Goal: Task Accomplishment & Management: Complete application form

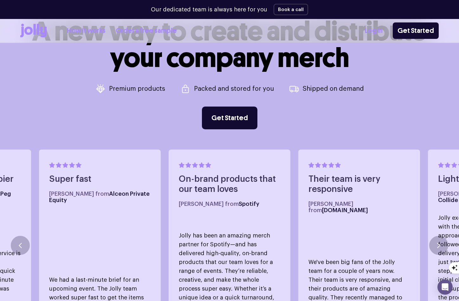
scroll to position [196, 0]
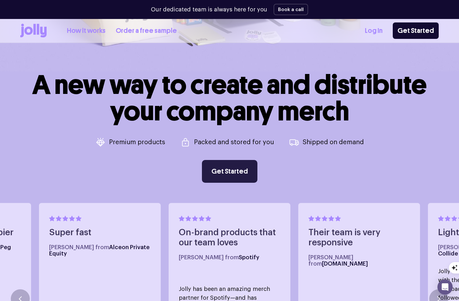
click at [219, 176] on link "Get Started" at bounding box center [229, 171] width 55 height 23
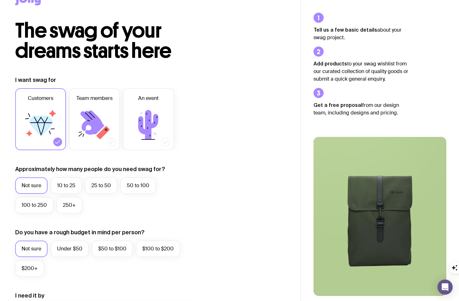
scroll to position [21, 0]
click at [72, 186] on label "10 to 25" at bounding box center [66, 185] width 31 height 16
click at [0, 0] on input "10 to 25" at bounding box center [0, 0] width 0 height 0
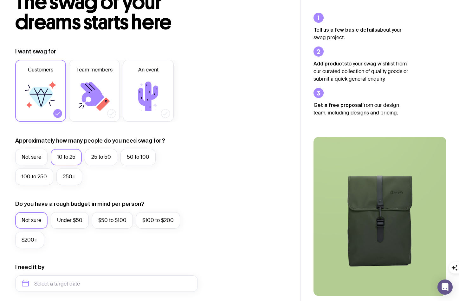
scroll to position [54, 0]
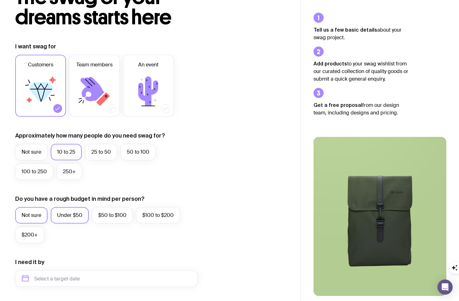
click at [59, 217] on label "Under $50" at bounding box center [70, 215] width 38 height 16
click at [0, 0] on input "Under $50" at bounding box center [0, 0] width 0 height 0
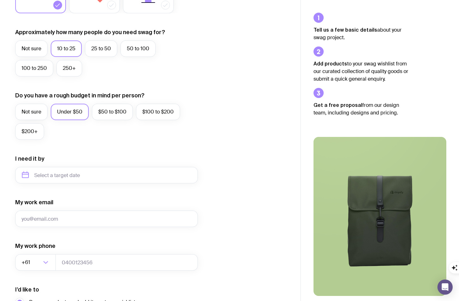
scroll to position [173, 0]
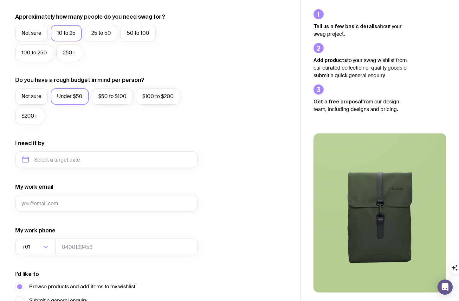
click at [76, 170] on form "I want swag for Customers Team members An event Approximately how many people d…" at bounding box center [106, 131] width 182 height 414
click at [77, 165] on input "text" at bounding box center [106, 160] width 182 height 16
click at [41, 231] on button "Sep" at bounding box center [29, 237] width 23 height 13
type input "[DATE]"
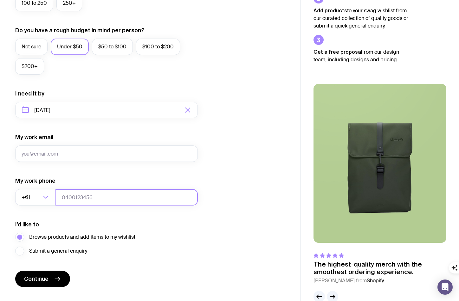
scroll to position [237, 0]
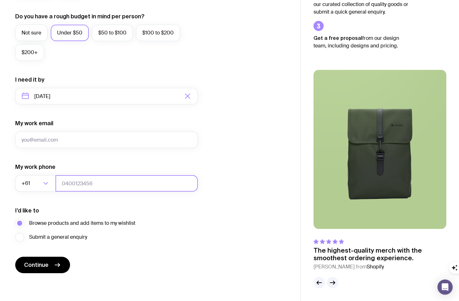
click at [84, 183] on input "tel" at bounding box center [126, 183] width 142 height 16
type input "0478809844"
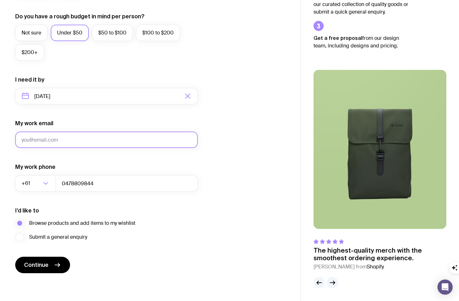
type input "[EMAIL_ADDRESS][DOMAIN_NAME]"
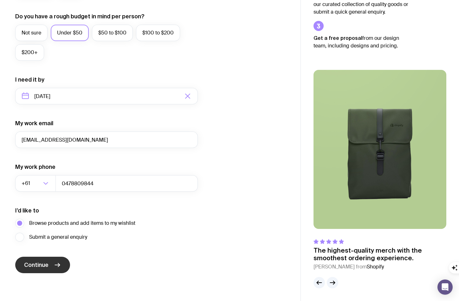
click at [54, 264] on icon "submit" at bounding box center [58, 266] width 8 height 8
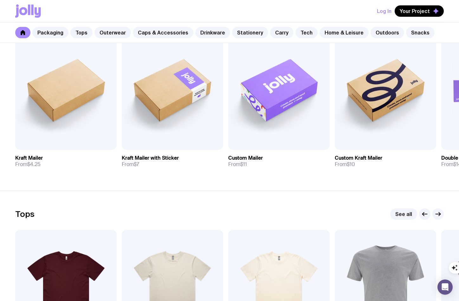
scroll to position [135, 0]
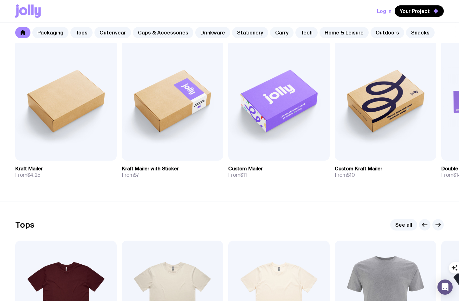
click at [270, 32] on link "Carry" at bounding box center [281, 32] width 23 height 11
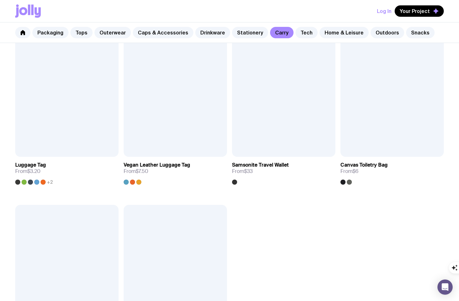
scroll to position [1337, 0]
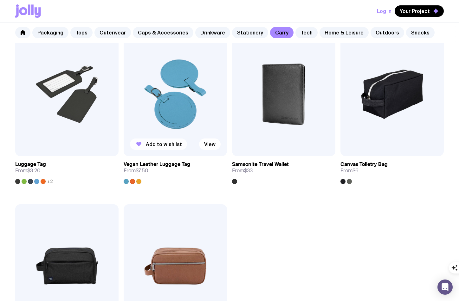
click at [153, 141] on button "Add to wishlist" at bounding box center [158, 144] width 57 height 11
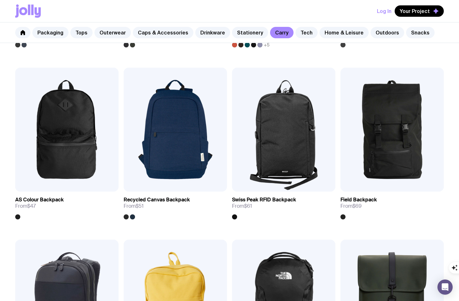
scroll to position [441, 0]
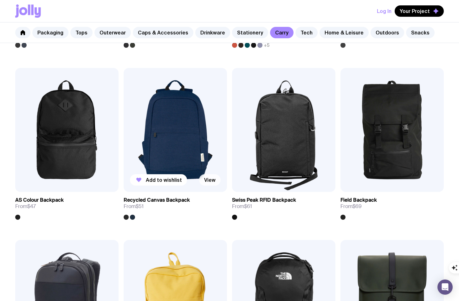
click at [206, 178] on link "View" at bounding box center [210, 179] width 22 height 11
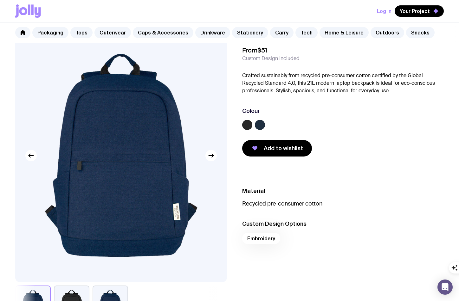
scroll to position [33, 0]
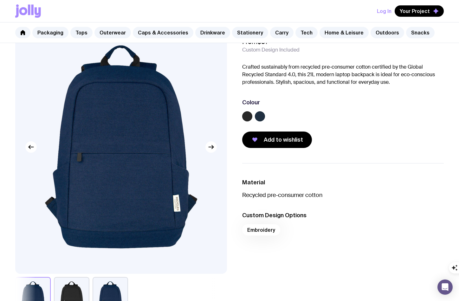
click at [249, 116] on label at bounding box center [247, 116] width 10 height 10
click at [0, 0] on input "radio" at bounding box center [0, 0] width 0 height 0
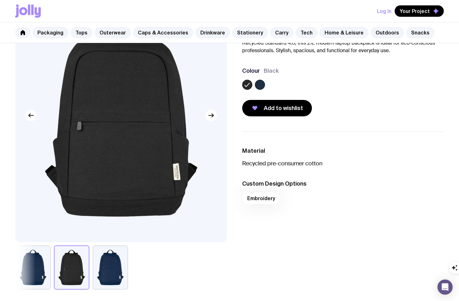
scroll to position [119, 0]
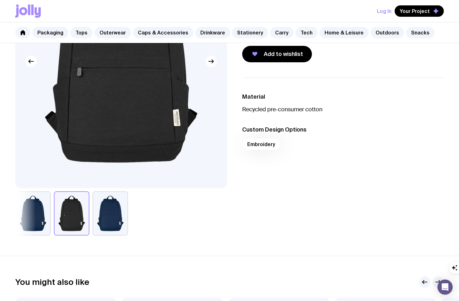
click at [211, 70] on img at bounding box center [121, 61] width 212 height 254
click at [212, 61] on icon "button" at bounding box center [211, 61] width 5 height 0
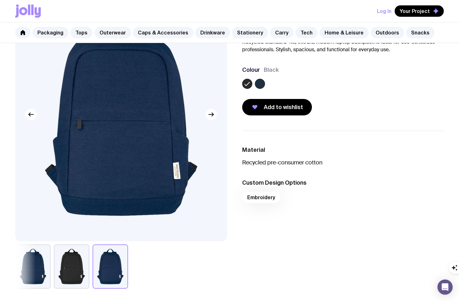
scroll to position [64, 0]
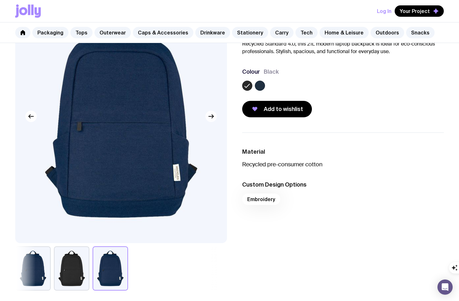
click at [213, 118] on icon "button" at bounding box center [211, 117] width 8 height 8
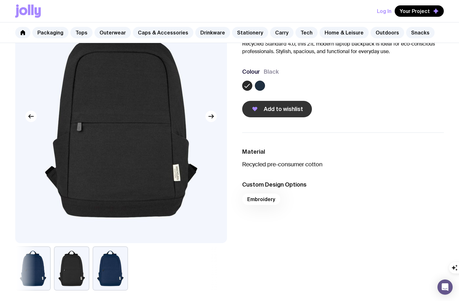
click at [270, 112] on span "Add to wishlist" at bounding box center [282, 109] width 39 height 8
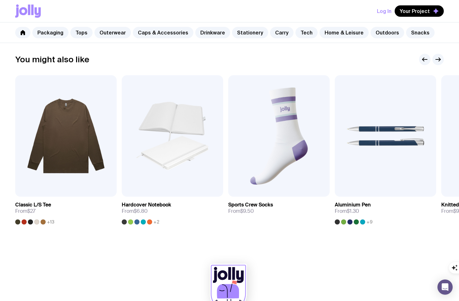
scroll to position [340, 0]
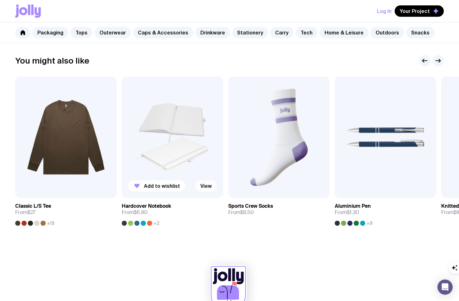
click at [203, 184] on link "View" at bounding box center [206, 185] width 22 height 11
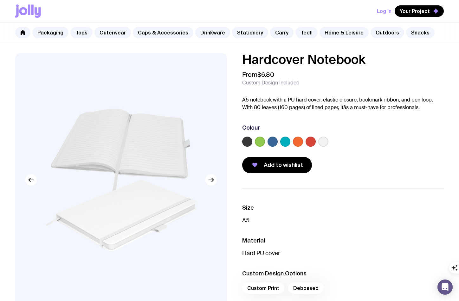
click at [246, 143] on label at bounding box center [247, 142] width 10 height 10
click at [0, 0] on input "radio" at bounding box center [0, 0] width 0 height 0
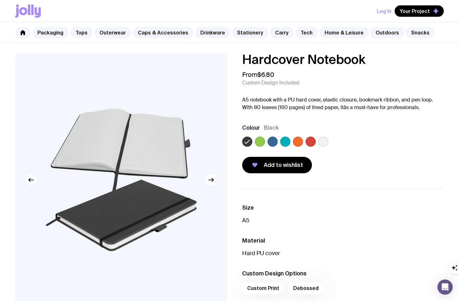
click at [273, 142] on label at bounding box center [272, 142] width 10 height 10
click at [0, 0] on input "radio" at bounding box center [0, 0] width 0 height 0
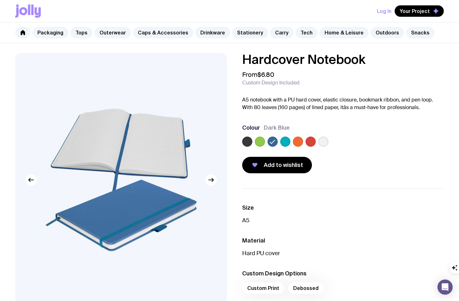
click at [260, 142] on label at bounding box center [260, 142] width 10 height 10
click at [0, 0] on input "radio" at bounding box center [0, 0] width 0 height 0
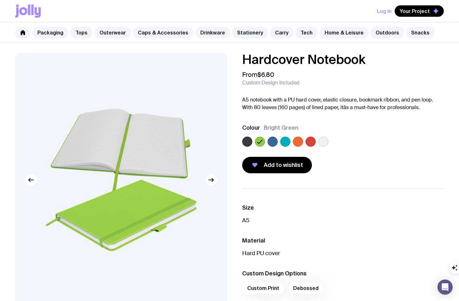
click at [301, 142] on label at bounding box center [298, 142] width 10 height 10
click at [0, 0] on input "radio" at bounding box center [0, 0] width 0 height 0
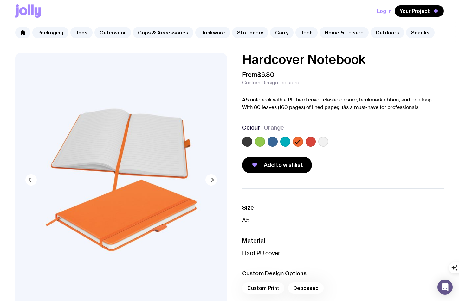
click at [286, 142] on label at bounding box center [285, 142] width 10 height 10
click at [0, 0] on input "radio" at bounding box center [0, 0] width 0 height 0
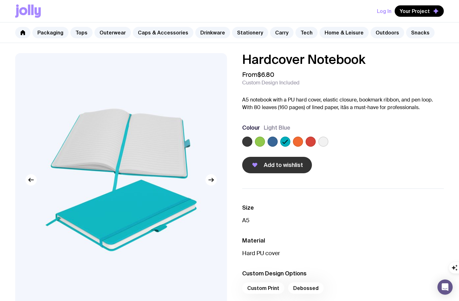
click at [284, 163] on span "Add to wishlist" at bounding box center [282, 165] width 39 height 8
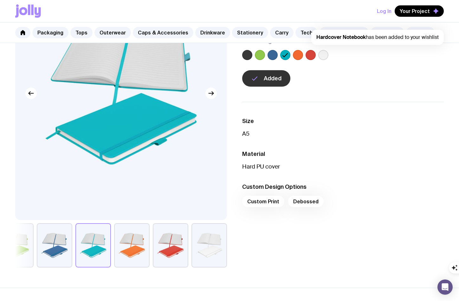
scroll to position [99, 0]
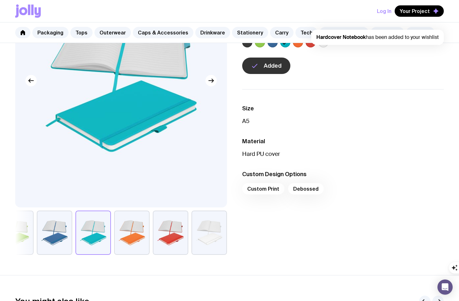
click at [263, 188] on div "Custom Print Debossed" at bounding box center [342, 190] width 201 height 15
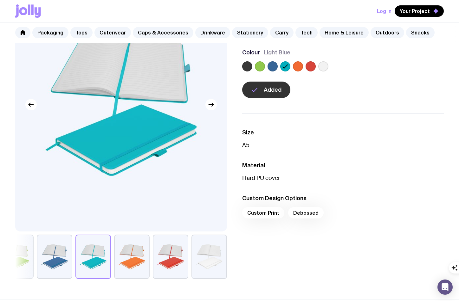
scroll to position [0, 0]
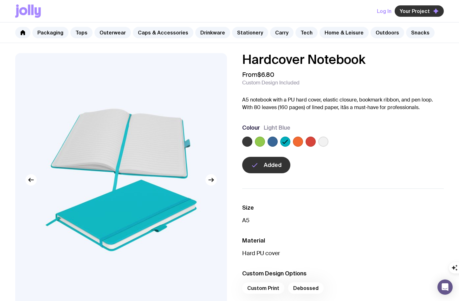
click at [416, 8] on span "Your Project" at bounding box center [414, 11] width 30 height 6
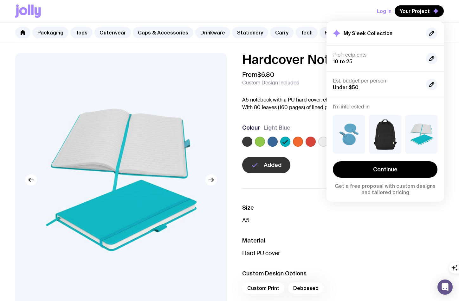
click at [252, 15] on div "Log In Your Project My Sleek Collection # of recipients 10 to 25 Est. budget pe…" at bounding box center [229, 11] width 428 height 22
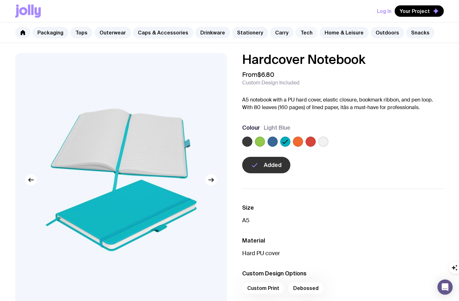
click at [300, 36] on link "Tech" at bounding box center [306, 32] width 22 height 11
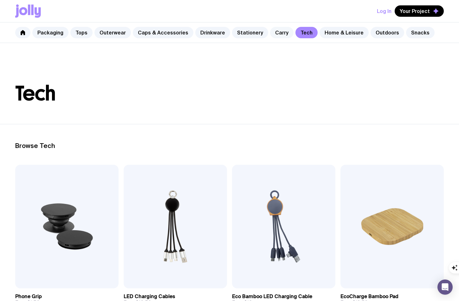
click at [273, 35] on link "Carry" at bounding box center [281, 32] width 23 height 11
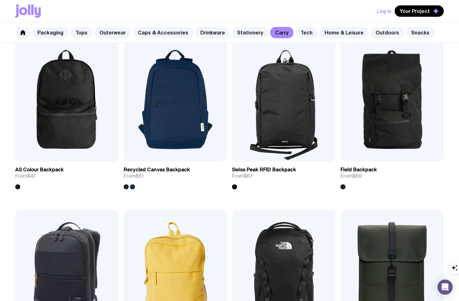
scroll to position [472, 0]
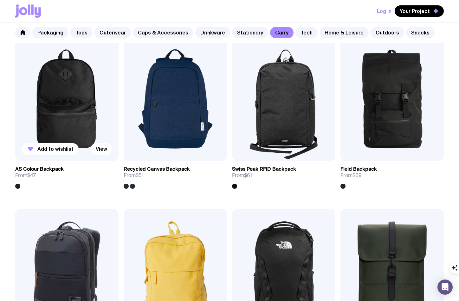
click at [88, 112] on img at bounding box center [66, 99] width 103 height 124
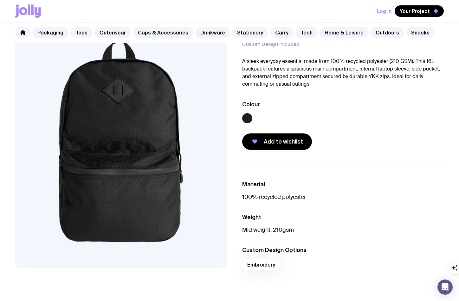
scroll to position [40, 0]
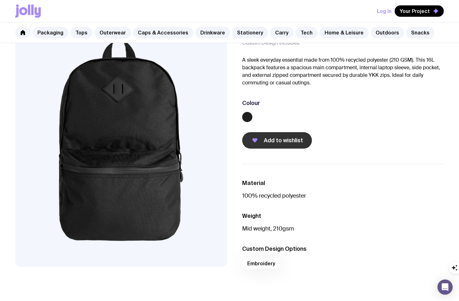
click at [282, 148] on button "Add to wishlist" at bounding box center [277, 140] width 70 height 16
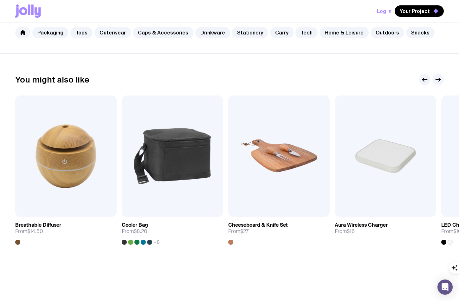
scroll to position [0, 0]
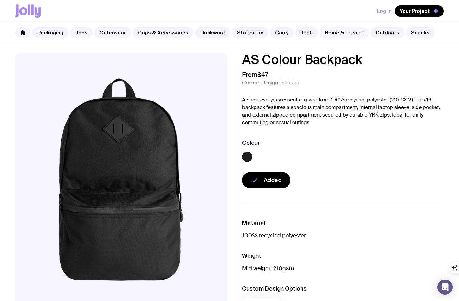
click at [334, 35] on link "Home & Leisure" at bounding box center [343, 32] width 49 height 11
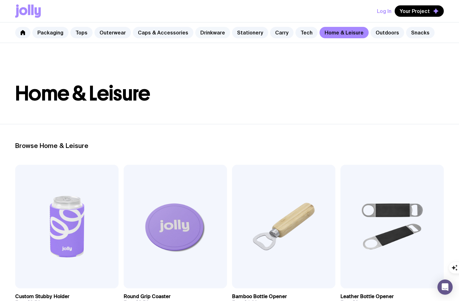
click at [200, 33] on link "Drinkware" at bounding box center [212, 32] width 35 height 11
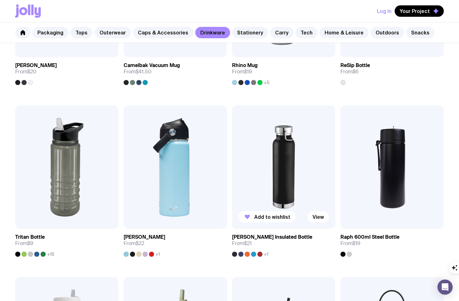
scroll to position [573, 0]
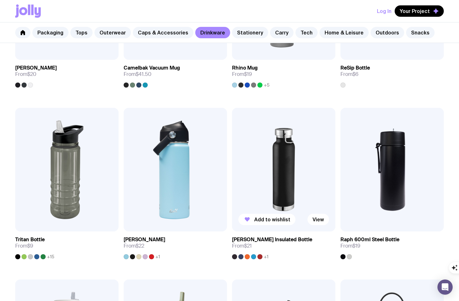
click at [285, 175] on img at bounding box center [283, 170] width 103 height 124
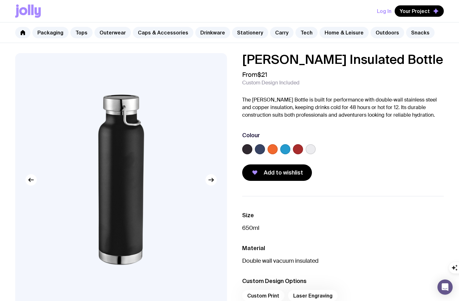
click at [270, 150] on label at bounding box center [272, 149] width 10 height 10
click at [0, 0] on input "radio" at bounding box center [0, 0] width 0 height 0
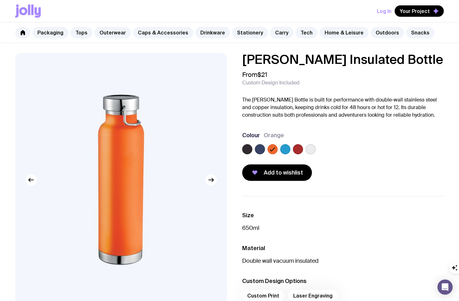
click at [284, 150] on label at bounding box center [285, 149] width 10 height 10
click at [0, 0] on input "radio" at bounding box center [0, 0] width 0 height 0
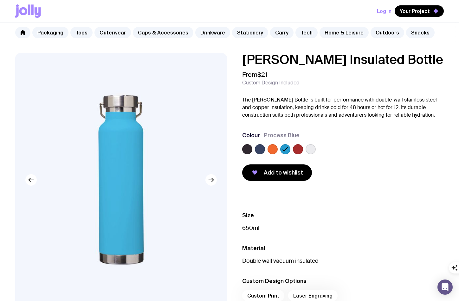
click at [294, 149] on label at bounding box center [298, 149] width 10 height 10
click at [0, 0] on input "radio" at bounding box center [0, 0] width 0 height 0
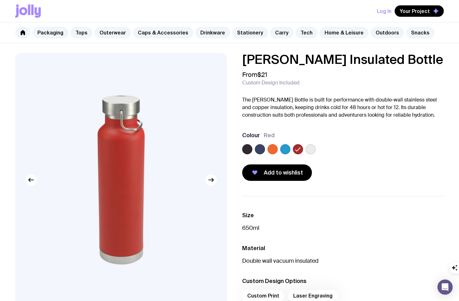
click at [262, 148] on label at bounding box center [260, 149] width 10 height 10
click at [0, 0] on input "radio" at bounding box center [0, 0] width 0 height 0
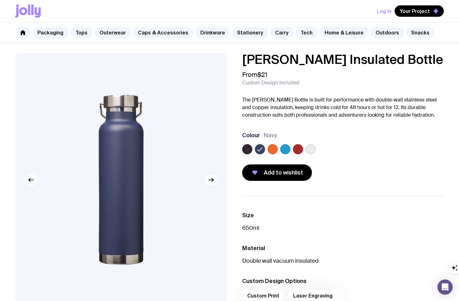
click at [269, 149] on label at bounding box center [272, 149] width 10 height 10
click at [0, 0] on input "radio" at bounding box center [0, 0] width 0 height 0
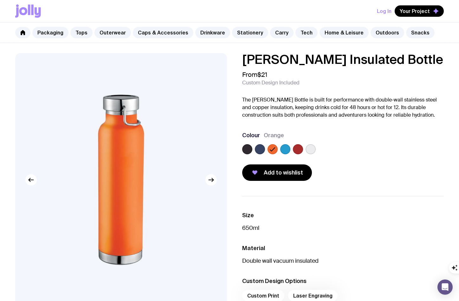
click at [247, 149] on label at bounding box center [247, 149] width 10 height 10
click at [0, 0] on input "radio" at bounding box center [0, 0] width 0 height 0
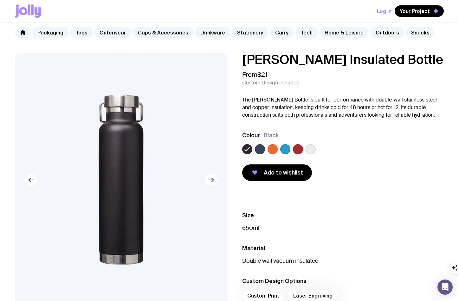
click at [269, 149] on label at bounding box center [272, 149] width 10 height 10
click at [0, 0] on input "radio" at bounding box center [0, 0] width 0 height 0
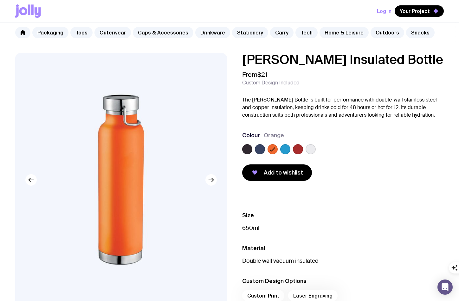
click at [284, 148] on label at bounding box center [285, 149] width 10 height 10
click at [0, 0] on input "radio" at bounding box center [0, 0] width 0 height 0
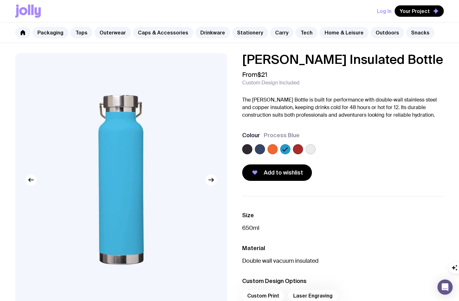
click at [272, 150] on label at bounding box center [272, 149] width 10 height 10
click at [0, 0] on input "radio" at bounding box center [0, 0] width 0 height 0
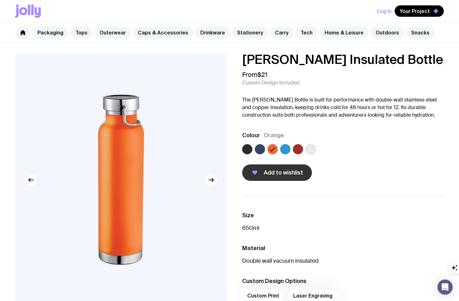
click at [272, 172] on span "Add to wishlist" at bounding box center [282, 173] width 39 height 8
click at [111, 31] on link "Outerwear" at bounding box center [112, 32] width 36 height 11
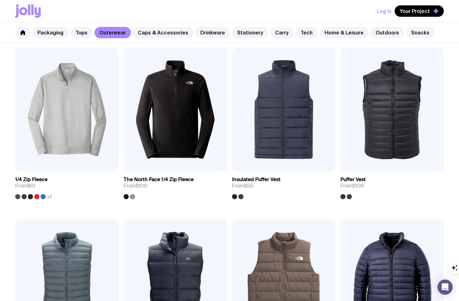
scroll to position [75, 0]
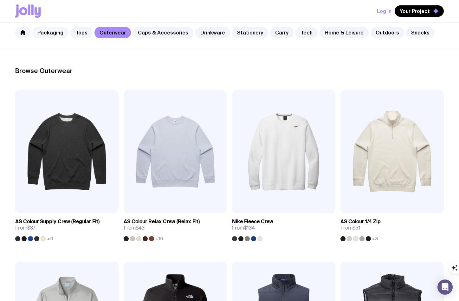
click at [53, 31] on link "Packaging" at bounding box center [50, 32] width 36 height 11
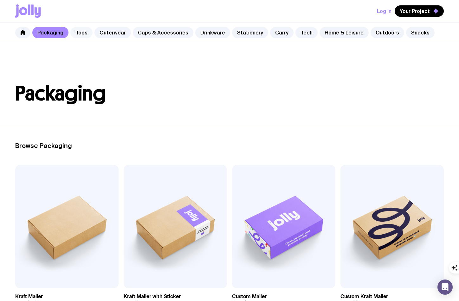
click at [79, 33] on link "Tops" at bounding box center [81, 32] width 22 height 11
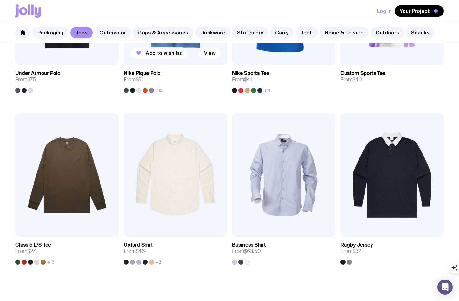
scroll to position [568, 0]
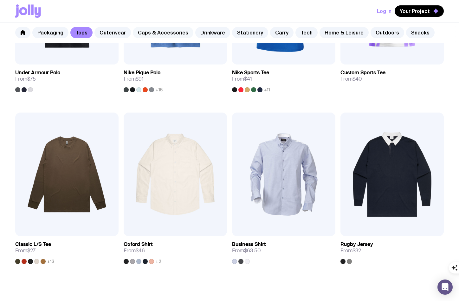
click at [170, 33] on link "Caps & Accessories" at bounding box center [163, 32] width 60 height 11
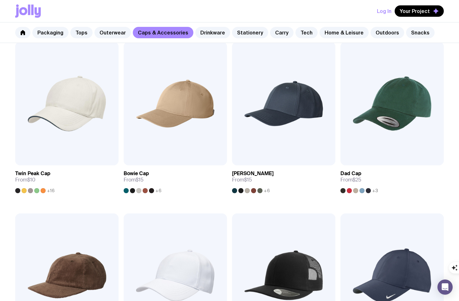
scroll to position [128, 0]
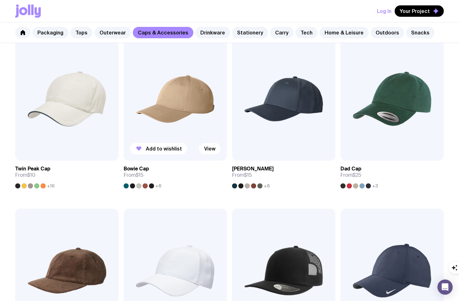
click at [174, 102] on img at bounding box center [174, 99] width 103 height 124
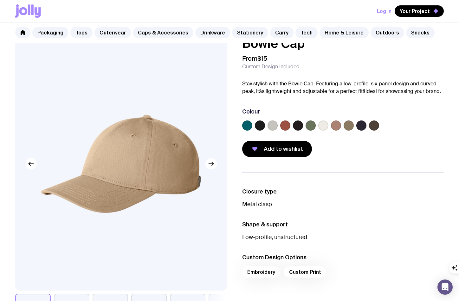
scroll to position [18, 0]
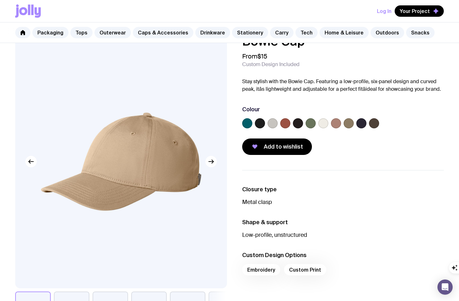
click at [259, 121] on label at bounding box center [260, 123] width 10 height 10
click at [0, 0] on input "radio" at bounding box center [0, 0] width 0 height 0
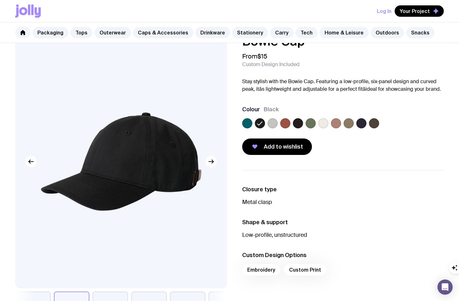
click at [246, 125] on label at bounding box center [247, 123] width 10 height 10
click at [0, 0] on input "radio" at bounding box center [0, 0] width 0 height 0
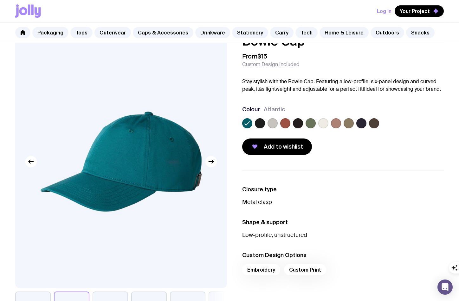
click at [336, 128] on label at bounding box center [336, 123] width 10 height 10
click at [0, 0] on input "radio" at bounding box center [0, 0] width 0 height 0
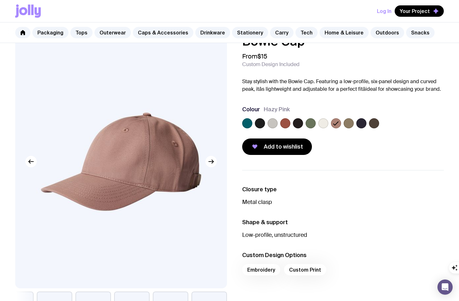
click at [347, 125] on label at bounding box center [348, 123] width 10 height 10
click at [0, 0] on input "radio" at bounding box center [0, 0] width 0 height 0
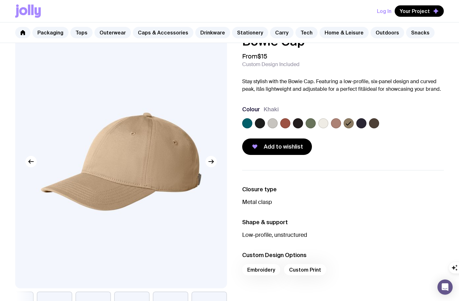
click at [358, 125] on label at bounding box center [361, 123] width 10 height 10
click at [0, 0] on input "radio" at bounding box center [0, 0] width 0 height 0
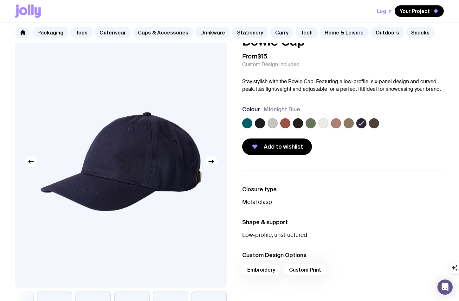
click at [372, 123] on label at bounding box center [374, 123] width 10 height 10
click at [0, 0] on input "radio" at bounding box center [0, 0] width 0 height 0
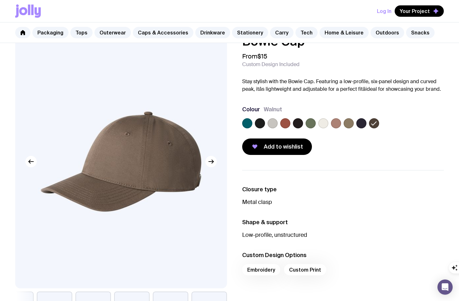
click at [308, 124] on label at bounding box center [310, 123] width 10 height 10
click at [0, 0] on input "radio" at bounding box center [0, 0] width 0 height 0
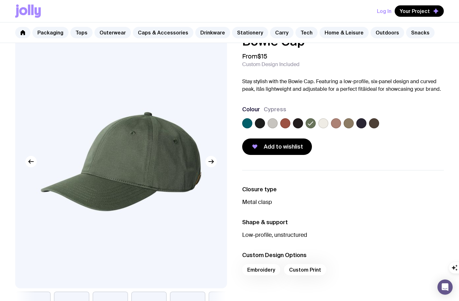
click at [358, 122] on label at bounding box center [361, 123] width 10 height 10
click at [0, 0] on input "radio" at bounding box center [0, 0] width 0 height 0
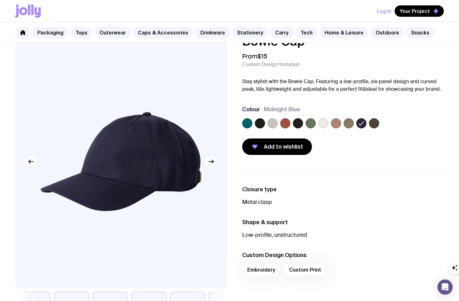
click at [328, 119] on div at bounding box center [342, 124] width 201 height 13
click at [334, 121] on label at bounding box center [336, 123] width 10 height 10
click at [0, 0] on input "radio" at bounding box center [0, 0] width 0 height 0
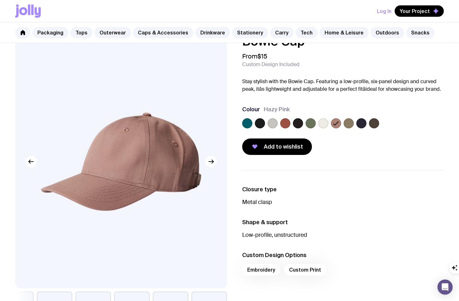
click at [309, 123] on label at bounding box center [310, 123] width 10 height 10
click at [0, 0] on input "radio" at bounding box center [0, 0] width 0 height 0
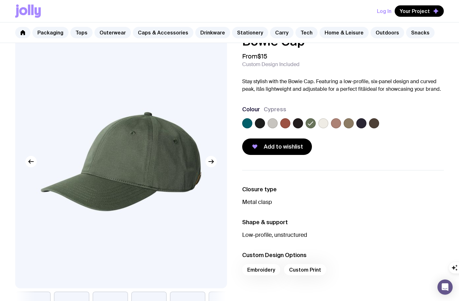
click at [373, 123] on label at bounding box center [374, 123] width 10 height 10
click at [0, 0] on input "radio" at bounding box center [0, 0] width 0 height 0
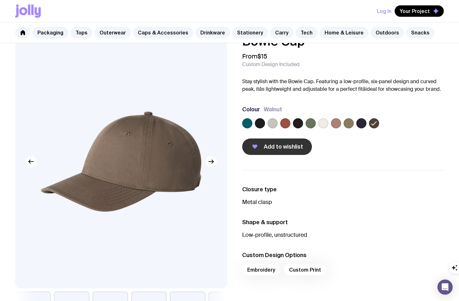
click at [272, 149] on span "Add to wishlist" at bounding box center [282, 147] width 39 height 8
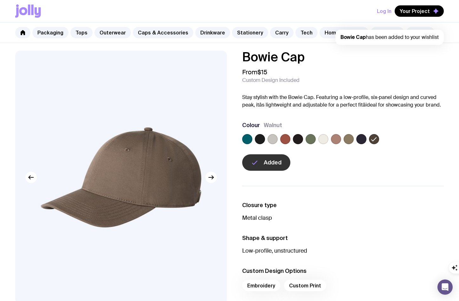
scroll to position [0, 0]
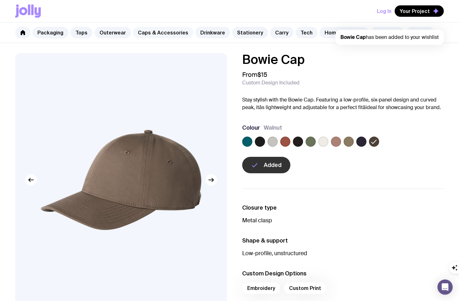
click at [167, 34] on link "Caps & Accessories" at bounding box center [163, 32] width 60 height 11
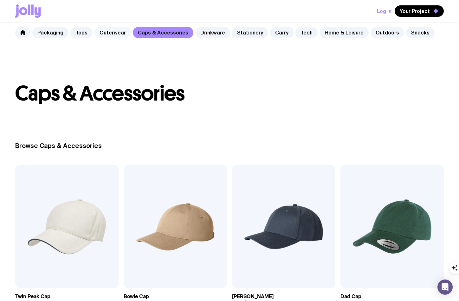
click at [114, 28] on link "Outerwear" at bounding box center [112, 32] width 36 height 11
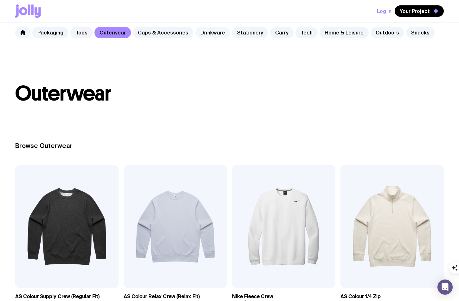
click at [199, 30] on link "Drinkware" at bounding box center [212, 32] width 35 height 11
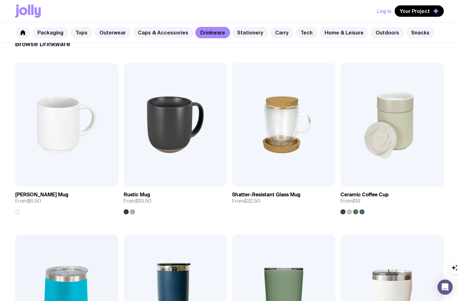
scroll to position [102, 0]
click at [250, 33] on link "Stationery" at bounding box center [250, 32] width 36 height 11
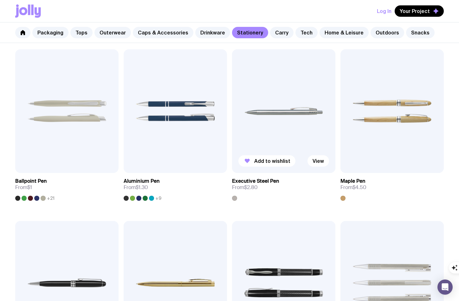
scroll to position [115, 0]
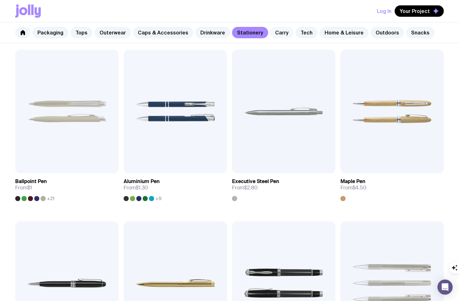
click at [272, 34] on link "Carry" at bounding box center [281, 32] width 23 height 11
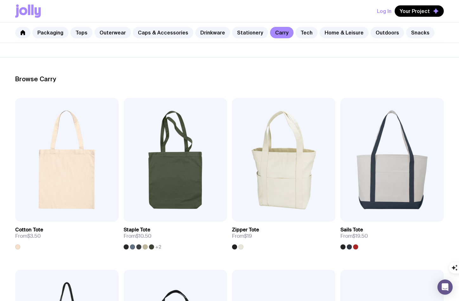
scroll to position [86, 0]
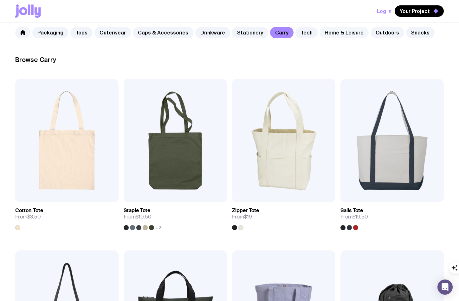
click at [329, 32] on link "Home & Leisure" at bounding box center [343, 32] width 49 height 11
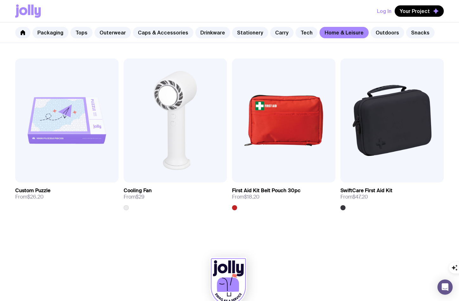
scroll to position [1327, 0]
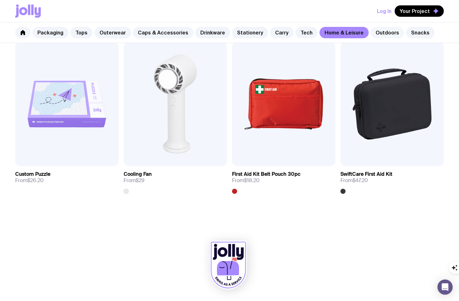
click at [373, 31] on link "Outdoors" at bounding box center [387, 32] width 34 height 11
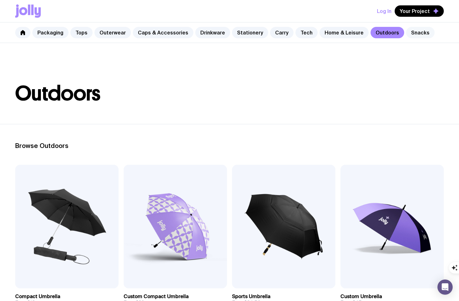
click at [406, 35] on link "Snacks" at bounding box center [420, 32] width 28 height 11
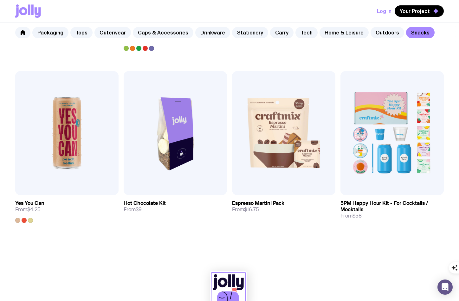
scroll to position [439, 0]
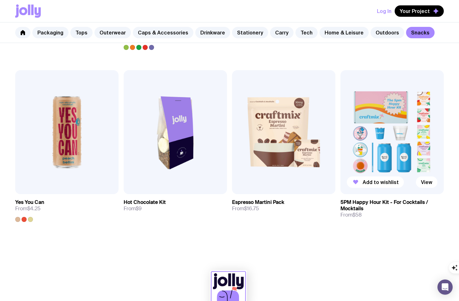
click at [409, 157] on img at bounding box center [391, 132] width 103 height 124
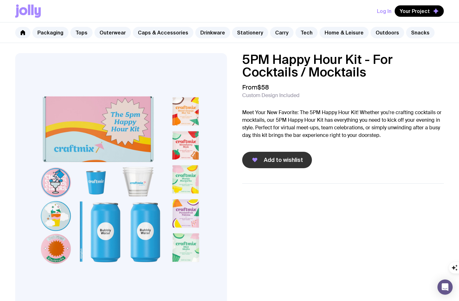
click at [291, 159] on span "Add to wishlist" at bounding box center [282, 160] width 39 height 8
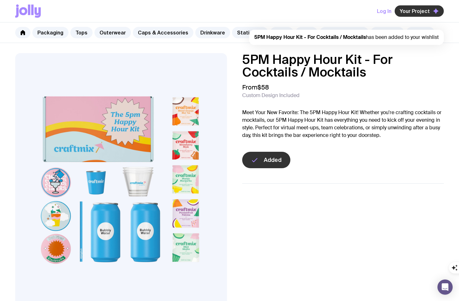
click at [415, 12] on span "Your Project" at bounding box center [414, 11] width 30 height 6
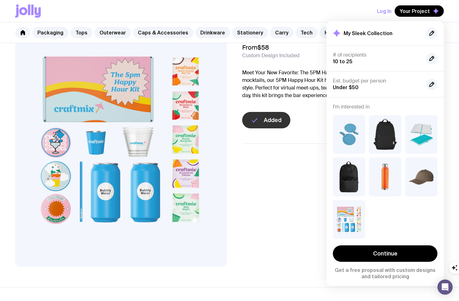
scroll to position [44, 0]
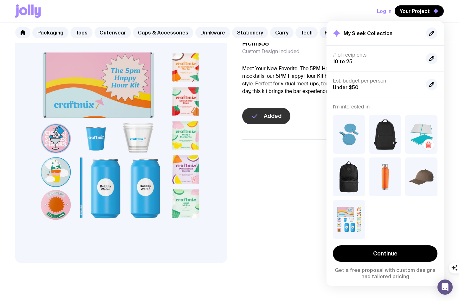
click at [420, 129] on img at bounding box center [421, 134] width 32 height 39
click at [422, 128] on img at bounding box center [421, 134] width 32 height 39
click at [240, 135] on div "5PM Happy Hour Kit - For Cocktails / Mocktails From $58 Custom Design Included …" at bounding box center [229, 136] width 459 height 254
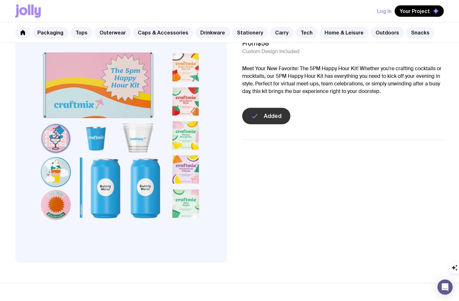
click at [247, 27] on link "Stationery" at bounding box center [250, 32] width 36 height 11
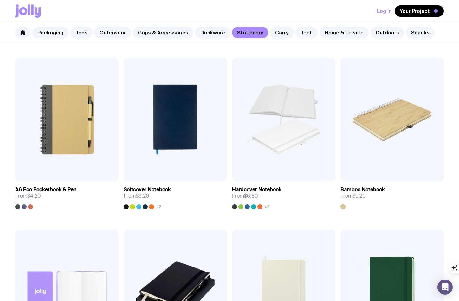
scroll to position [452, 0]
click at [182, 136] on img at bounding box center [174, 119] width 103 height 124
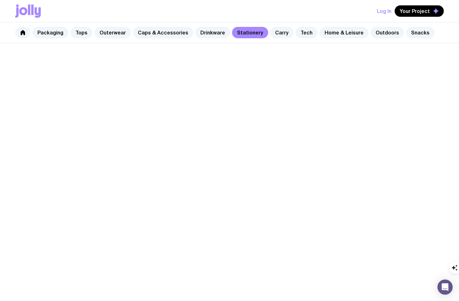
scroll to position [365, 0]
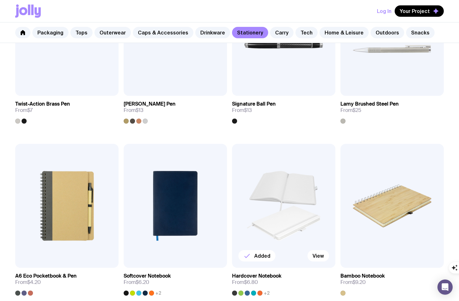
click at [258, 186] on img at bounding box center [283, 206] width 103 height 124
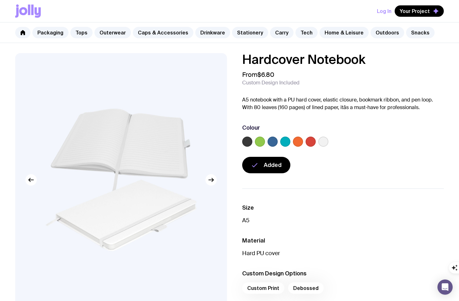
click at [269, 144] on label at bounding box center [272, 142] width 10 height 10
click at [0, 0] on input "radio" at bounding box center [0, 0] width 0 height 0
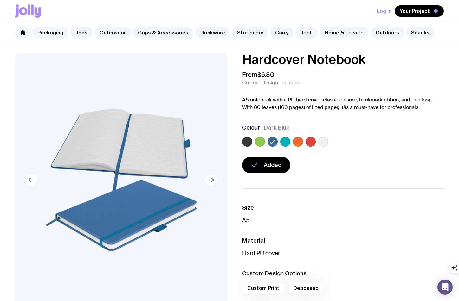
click at [261, 143] on label at bounding box center [260, 142] width 10 height 10
click at [0, 0] on input "radio" at bounding box center [0, 0] width 0 height 0
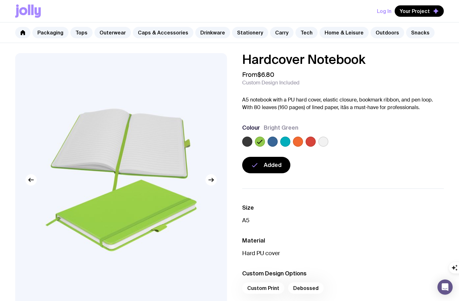
click at [299, 143] on label at bounding box center [298, 142] width 10 height 10
click at [0, 0] on input "radio" at bounding box center [0, 0] width 0 height 0
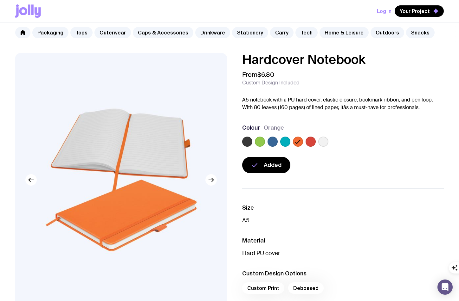
click at [247, 140] on label at bounding box center [247, 142] width 10 height 10
click at [0, 0] on input "radio" at bounding box center [0, 0] width 0 height 0
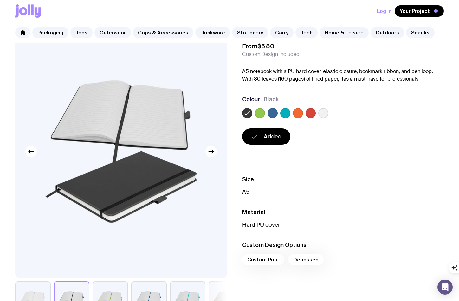
scroll to position [19, 0]
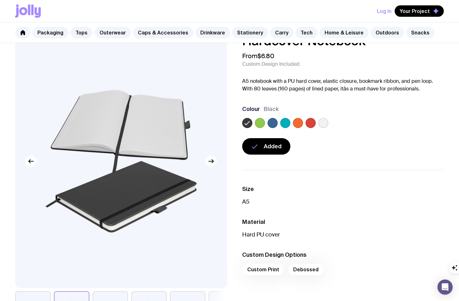
click at [308, 121] on label at bounding box center [310, 123] width 10 height 10
click at [0, 0] on input "radio" at bounding box center [0, 0] width 0 height 0
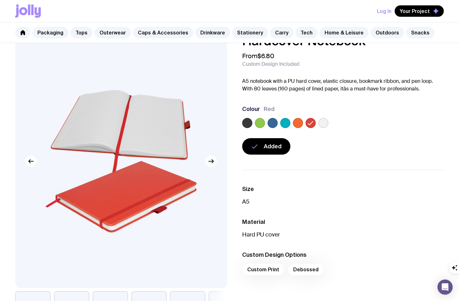
click at [321, 122] on label at bounding box center [323, 123] width 10 height 10
click at [0, 0] on input "radio" at bounding box center [0, 0] width 0 height 0
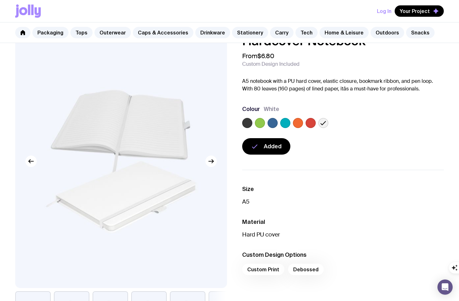
click at [311, 123] on label at bounding box center [310, 123] width 10 height 10
click at [0, 0] on input "radio" at bounding box center [0, 0] width 0 height 0
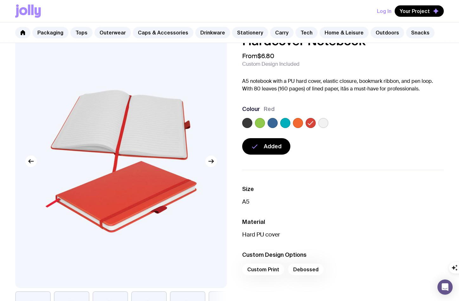
click at [298, 122] on label at bounding box center [298, 123] width 10 height 10
click at [0, 0] on input "radio" at bounding box center [0, 0] width 0 height 0
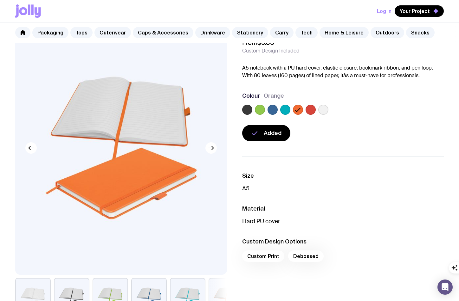
scroll to position [36, 0]
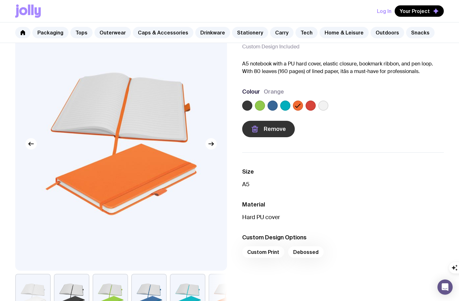
click at [271, 127] on span "Remove" at bounding box center [274, 129] width 22 height 8
click at [271, 127] on span "Add to wishlist" at bounding box center [282, 129] width 39 height 8
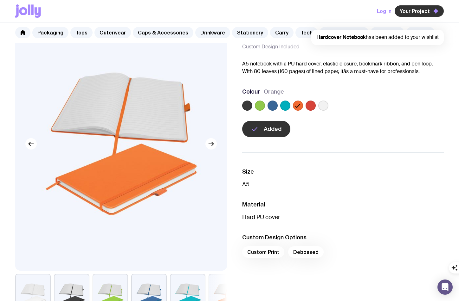
click at [421, 12] on span "Your Project" at bounding box center [414, 11] width 30 height 6
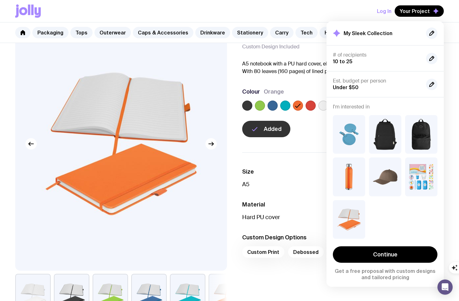
click at [247, 100] on div "Colour Orange" at bounding box center [342, 100] width 201 height 25
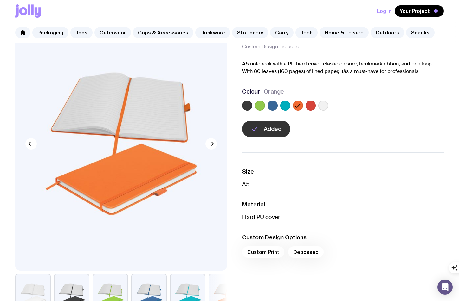
click at [282, 105] on label at bounding box center [285, 106] width 10 height 10
click at [0, 0] on input "radio" at bounding box center [0, 0] width 0 height 0
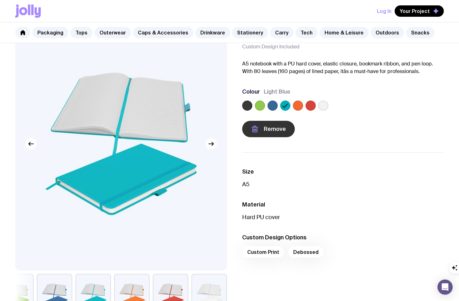
click at [274, 132] on span "Remove" at bounding box center [274, 129] width 22 height 8
click at [274, 132] on span "Add to wishlist" at bounding box center [282, 129] width 39 height 8
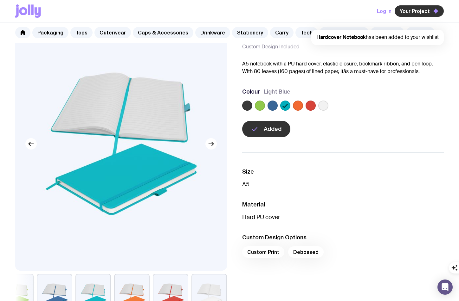
click at [416, 12] on span "Your Project" at bounding box center [414, 11] width 30 height 6
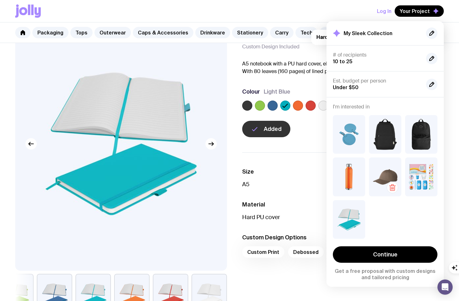
click at [383, 171] on img at bounding box center [385, 177] width 32 height 39
click at [393, 178] on img at bounding box center [385, 177] width 32 height 39
click at [174, 30] on link "Caps & Accessories" at bounding box center [163, 32] width 60 height 11
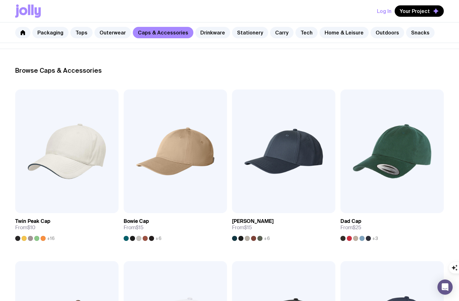
scroll to position [83, 0]
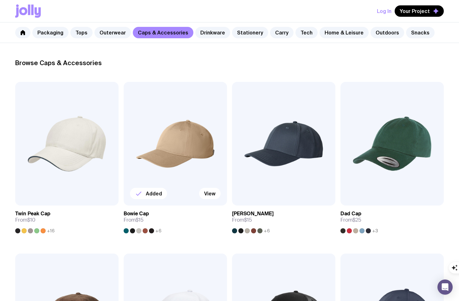
click at [181, 159] on img at bounding box center [174, 144] width 103 height 124
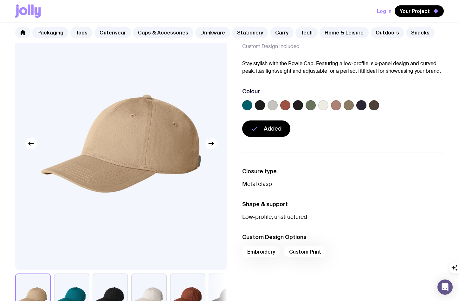
scroll to position [48, 0]
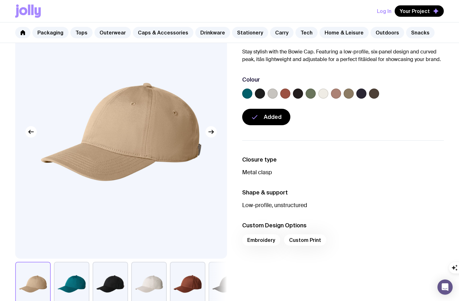
click at [247, 95] on label at bounding box center [247, 94] width 10 height 10
click at [0, 0] on input "radio" at bounding box center [0, 0] width 0 height 0
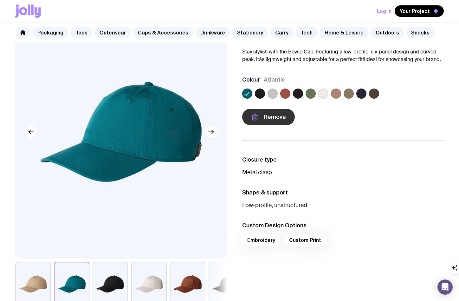
click at [270, 125] on div "Remove" at bounding box center [342, 117] width 201 height 16
click at [270, 118] on span "Remove" at bounding box center [274, 117] width 22 height 8
click at [270, 118] on span "Add to wishlist" at bounding box center [282, 117] width 39 height 8
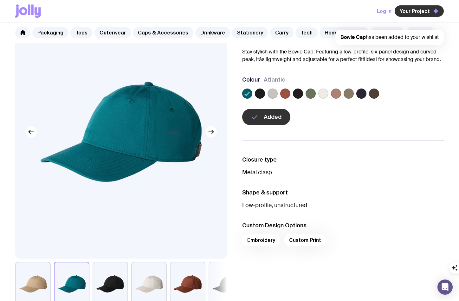
click at [419, 13] on span "Your Project" at bounding box center [414, 11] width 30 height 6
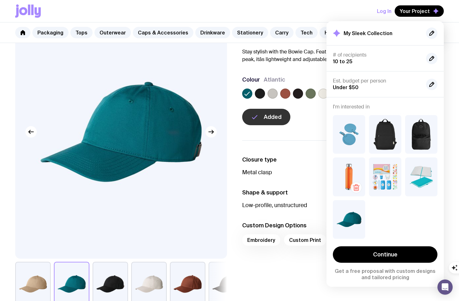
click at [358, 186] on icon "button" at bounding box center [356, 188] width 8 height 8
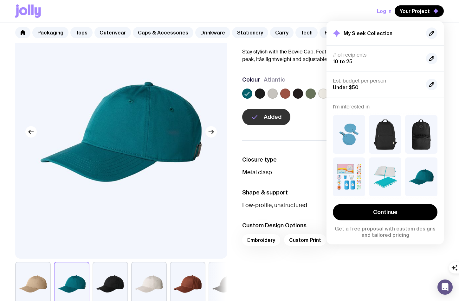
click at [272, 57] on p "Stay stylish with the Bowie Cap. Featuring a low-profile, six-panel design and …" at bounding box center [342, 55] width 201 height 15
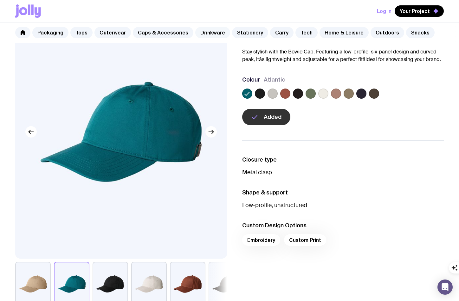
click at [199, 30] on link "Drinkware" at bounding box center [212, 32] width 35 height 11
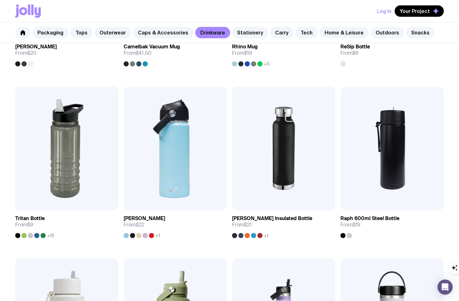
scroll to position [596, 0]
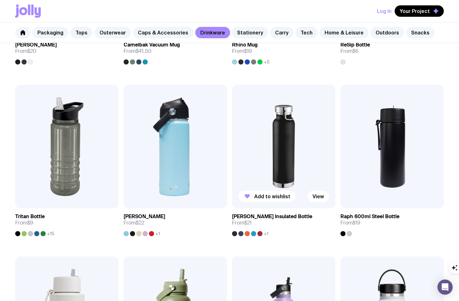
click at [279, 175] on img at bounding box center [283, 147] width 103 height 124
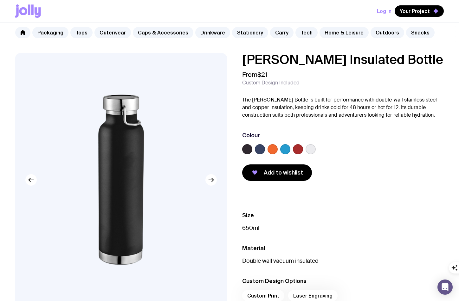
click at [251, 151] on label at bounding box center [247, 149] width 10 height 10
click at [0, 0] on input "radio" at bounding box center [0, 0] width 0 height 0
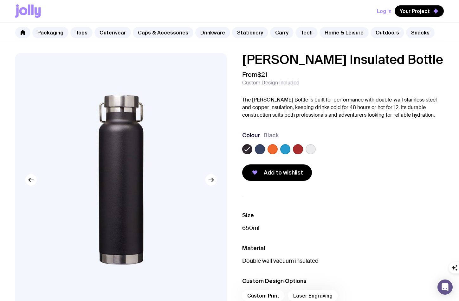
click at [257, 150] on label at bounding box center [260, 149] width 10 height 10
click at [0, 0] on input "radio" at bounding box center [0, 0] width 0 height 0
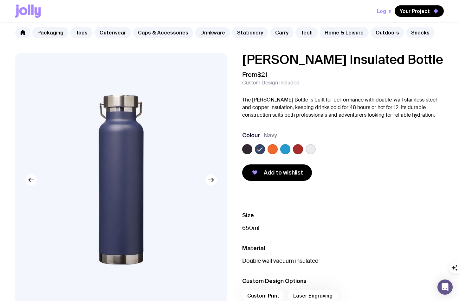
click at [272, 149] on label at bounding box center [272, 149] width 10 height 10
click at [0, 0] on input "radio" at bounding box center [0, 0] width 0 height 0
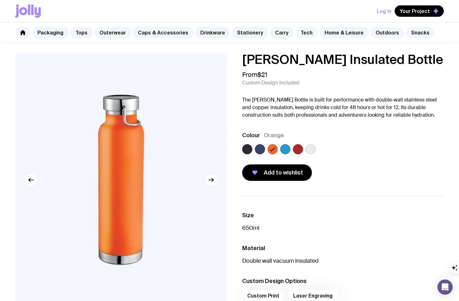
click at [282, 151] on label at bounding box center [285, 149] width 10 height 10
click at [0, 0] on input "radio" at bounding box center [0, 0] width 0 height 0
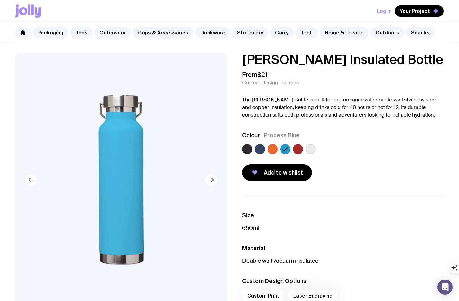
click at [297, 150] on label at bounding box center [298, 149] width 10 height 10
click at [0, 0] on input "radio" at bounding box center [0, 0] width 0 height 0
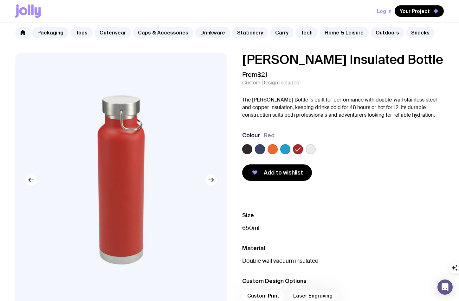
click at [307, 150] on label at bounding box center [310, 149] width 10 height 10
click at [0, 0] on input "radio" at bounding box center [0, 0] width 0 height 0
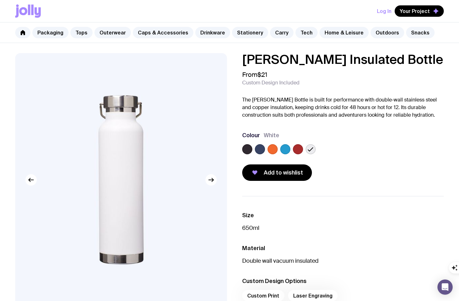
click at [248, 147] on label at bounding box center [247, 149] width 10 height 10
click at [0, 0] on input "radio" at bounding box center [0, 0] width 0 height 0
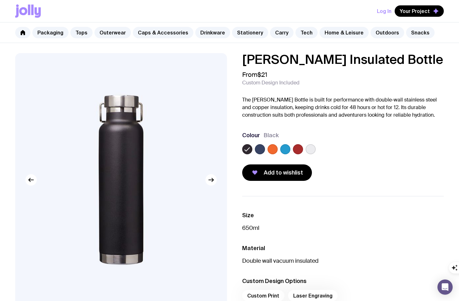
click at [257, 149] on label at bounding box center [260, 149] width 10 height 10
click at [0, 0] on input "radio" at bounding box center [0, 0] width 0 height 0
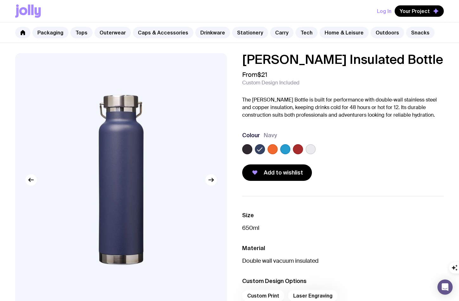
click at [274, 150] on label at bounding box center [272, 149] width 10 height 10
click at [0, 0] on input "radio" at bounding box center [0, 0] width 0 height 0
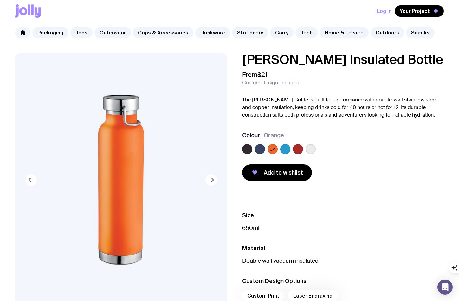
click at [286, 152] on label at bounding box center [285, 149] width 10 height 10
click at [0, 0] on input "radio" at bounding box center [0, 0] width 0 height 0
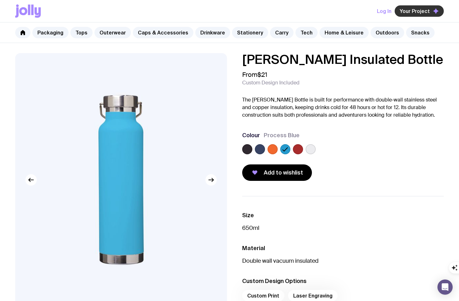
click at [412, 14] on span "Your Project" at bounding box center [414, 11] width 30 height 6
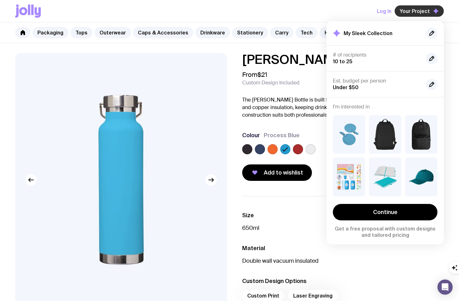
click at [412, 14] on button "Your Project" at bounding box center [418, 10] width 49 height 11
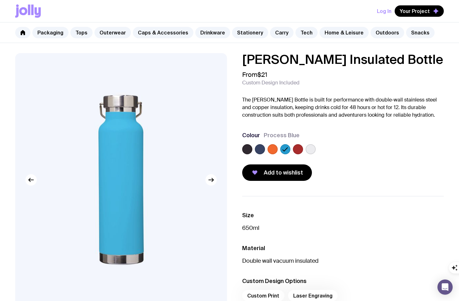
click at [297, 154] on label at bounding box center [298, 149] width 10 height 10
click at [0, 0] on input "radio" at bounding box center [0, 0] width 0 height 0
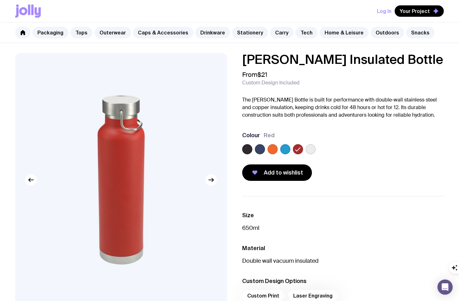
click at [280, 152] on div at bounding box center [285, 149] width 10 height 10
click at [270, 151] on label at bounding box center [272, 149] width 10 height 10
click at [0, 0] on input "radio" at bounding box center [0, 0] width 0 height 0
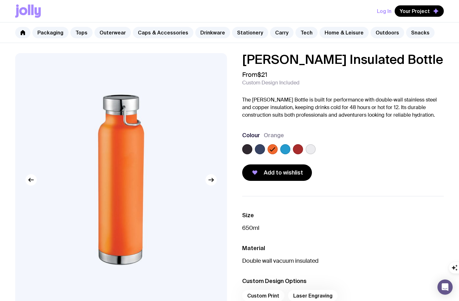
click at [259, 150] on label at bounding box center [260, 149] width 10 height 10
click at [0, 0] on input "radio" at bounding box center [0, 0] width 0 height 0
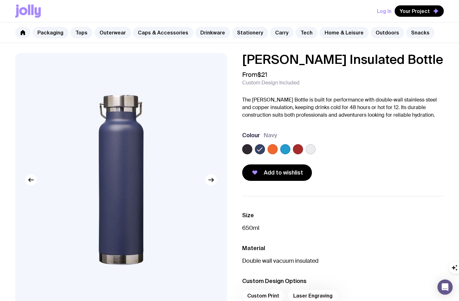
click at [247, 152] on label at bounding box center [247, 149] width 10 height 10
click at [0, 0] on input "radio" at bounding box center [0, 0] width 0 height 0
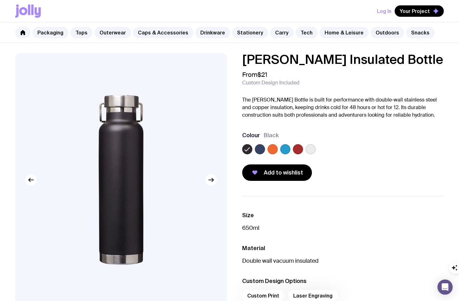
click at [306, 149] on label at bounding box center [310, 149] width 10 height 10
click at [0, 0] on input "radio" at bounding box center [0, 0] width 0 height 0
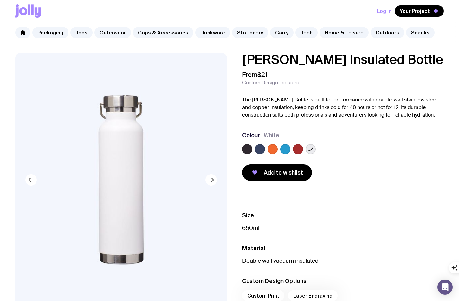
click at [299, 152] on label at bounding box center [298, 149] width 10 height 10
click at [0, 0] on input "radio" at bounding box center [0, 0] width 0 height 0
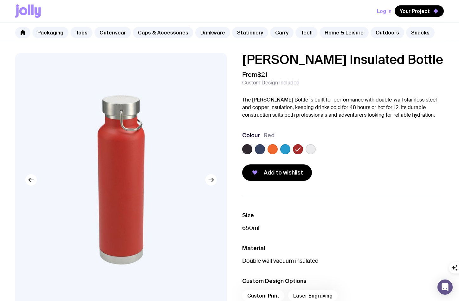
click at [287, 150] on label at bounding box center [285, 149] width 10 height 10
click at [0, 0] on input "radio" at bounding box center [0, 0] width 0 height 0
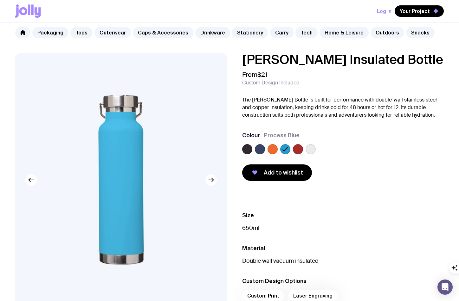
click at [274, 151] on label at bounding box center [272, 149] width 10 height 10
click at [0, 0] on input "radio" at bounding box center [0, 0] width 0 height 0
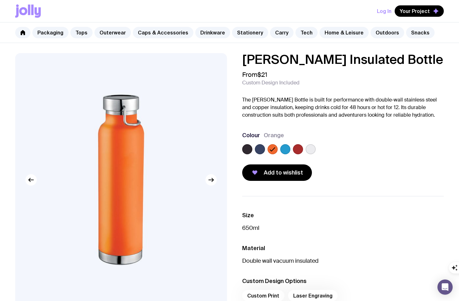
click at [250, 147] on label at bounding box center [247, 149] width 10 height 10
click at [0, 0] on input "radio" at bounding box center [0, 0] width 0 height 0
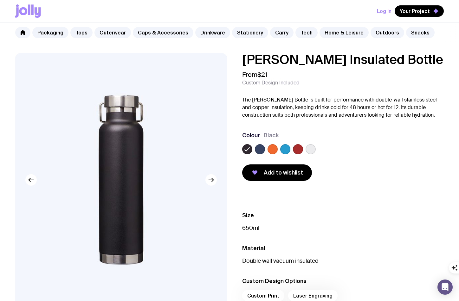
click at [258, 148] on label at bounding box center [260, 149] width 10 height 10
click at [0, 0] on input "radio" at bounding box center [0, 0] width 0 height 0
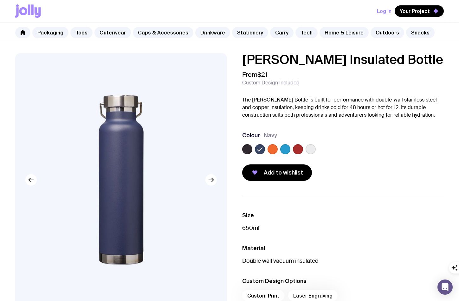
click at [272, 151] on label at bounding box center [272, 149] width 10 height 10
click at [0, 0] on input "radio" at bounding box center [0, 0] width 0 height 0
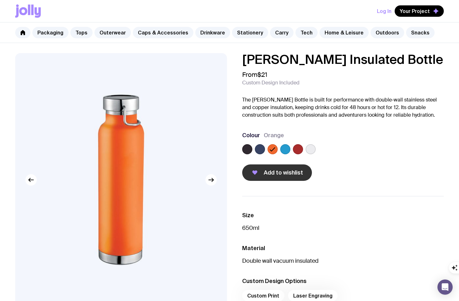
click at [274, 173] on span "Add to wishlist" at bounding box center [282, 173] width 39 height 8
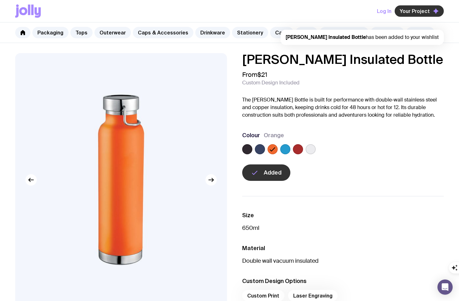
click at [427, 11] on span "Your Project" at bounding box center [414, 11] width 30 height 6
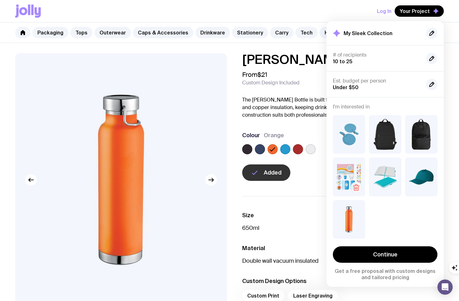
click at [355, 187] on icon "button" at bounding box center [356, 188] width 8 height 8
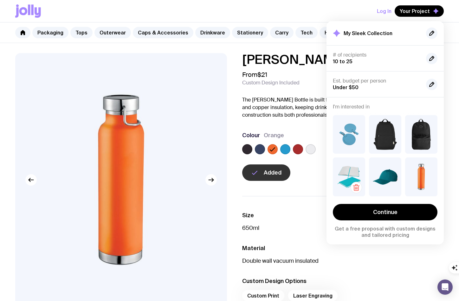
click at [349, 173] on img at bounding box center [348, 177] width 32 height 39
click at [283, 149] on label at bounding box center [285, 149] width 10 height 10
click at [0, 0] on input "radio" at bounding box center [0, 0] width 0 height 0
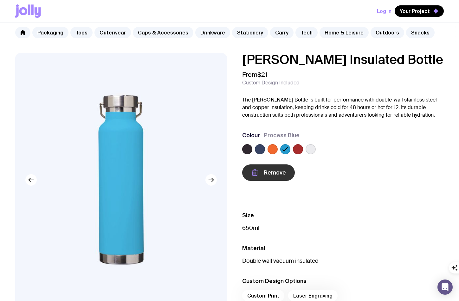
click at [269, 171] on span "Remove" at bounding box center [274, 173] width 22 height 8
click at [269, 171] on span "Add to wishlist" at bounding box center [282, 173] width 39 height 8
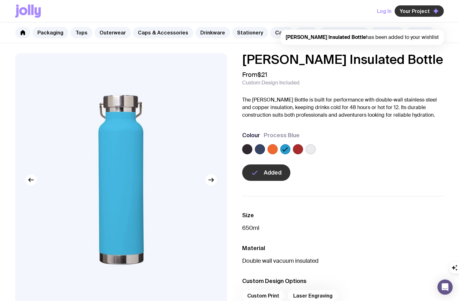
click at [422, 11] on span "Your Project" at bounding box center [414, 11] width 30 height 6
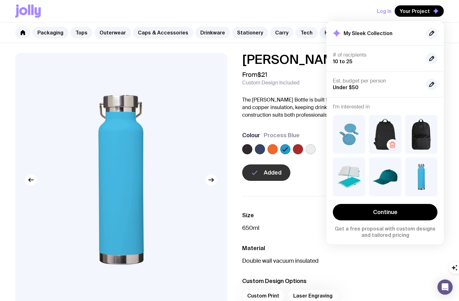
click at [380, 133] on img at bounding box center [385, 134] width 32 height 39
click at [239, 20] on div "Log In Your Project My Sleek Collection # of recipients 10 to 25 Est. budget pe…" at bounding box center [229, 11] width 428 height 22
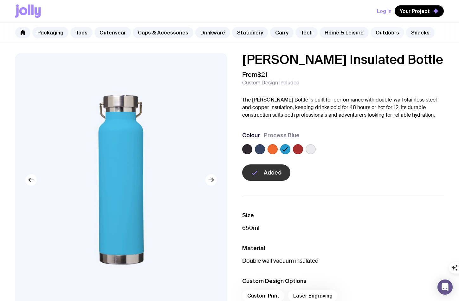
click at [370, 32] on link "Outdoors" at bounding box center [387, 32] width 34 height 11
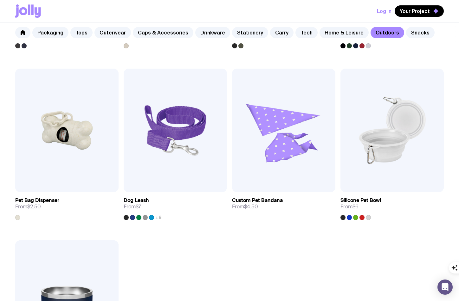
scroll to position [786, 0]
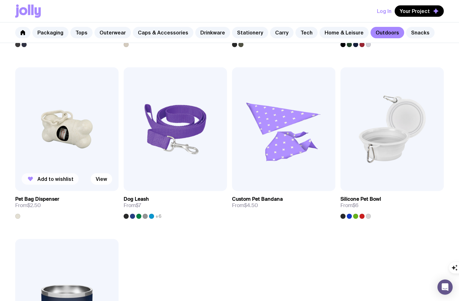
click at [67, 177] on span "Add to wishlist" at bounding box center [55, 179] width 36 height 6
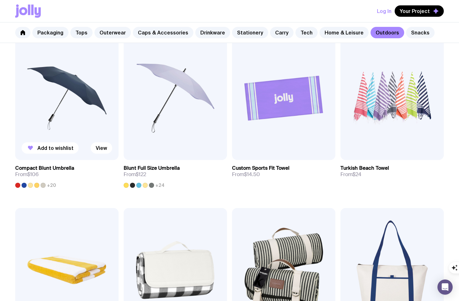
scroll to position [222, 0]
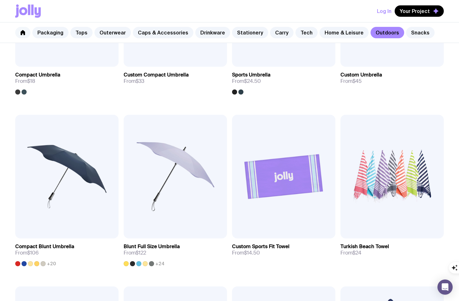
click at [23, 28] on link at bounding box center [22, 32] width 15 height 11
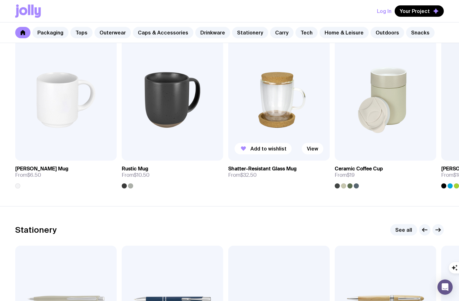
scroll to position [702, 0]
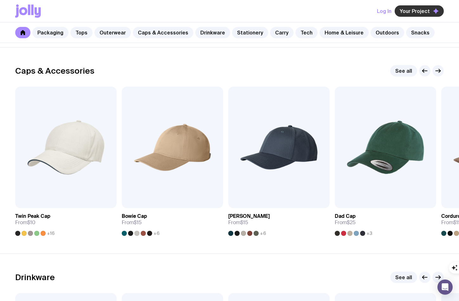
click at [417, 13] on span "Your Project" at bounding box center [414, 11] width 30 height 6
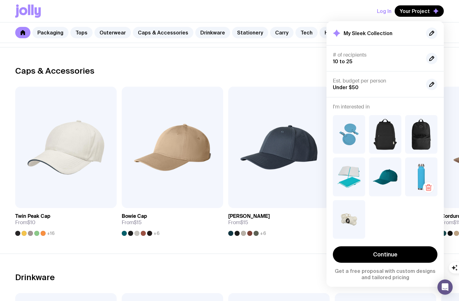
click at [413, 177] on img at bounding box center [421, 177] width 32 height 39
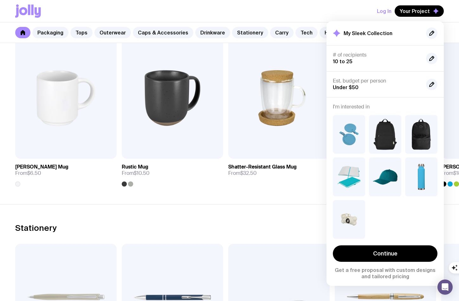
scroll to position [963, 0]
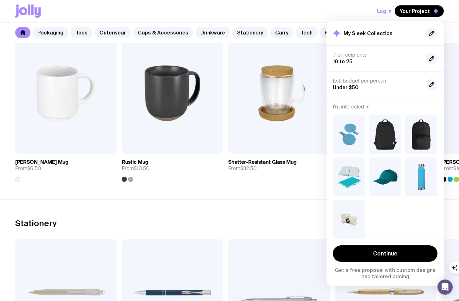
click at [263, 200] on section "Drinkware See all Add to wishlist View Stella Stackable Mug From $6.50 Add to w…" at bounding box center [229, 303] width 459 height 207
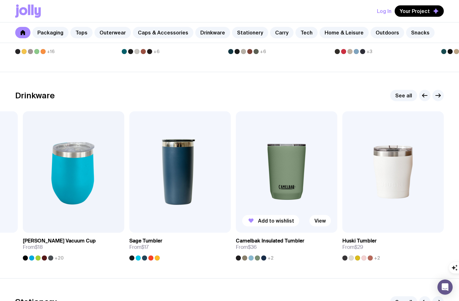
scroll to position [837, 0]
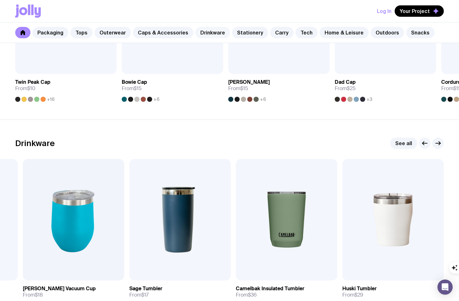
click at [198, 27] on link "Drinkware" at bounding box center [212, 32] width 35 height 11
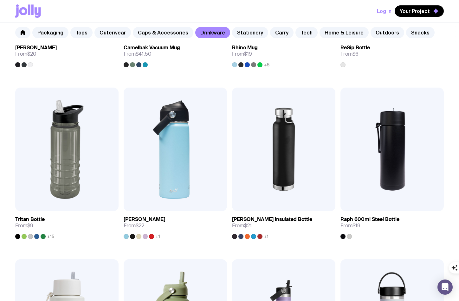
scroll to position [601, 0]
